Goal: Task Accomplishment & Management: Complete application form

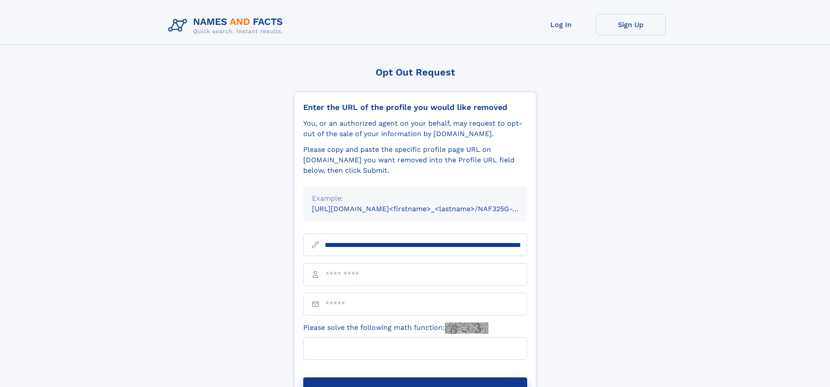
scroll to position [0, 103]
type input "**********"
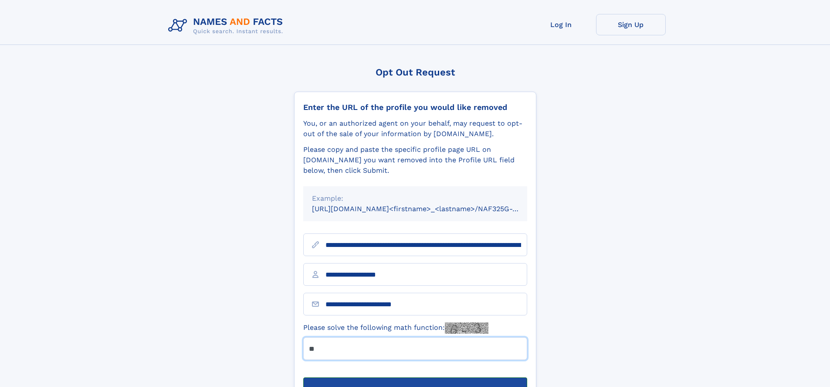
type input "**"
click at [415, 377] on button "Submit Opt Out Request" at bounding box center [415, 391] width 224 height 28
